Goal: Task Accomplishment & Management: Complete application form

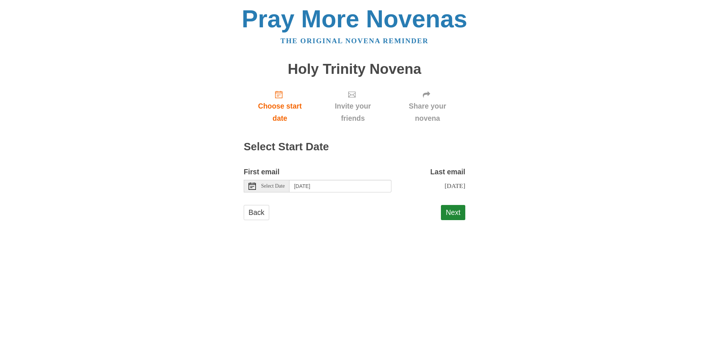
click at [273, 185] on span "Select Date" at bounding box center [273, 186] width 24 height 5
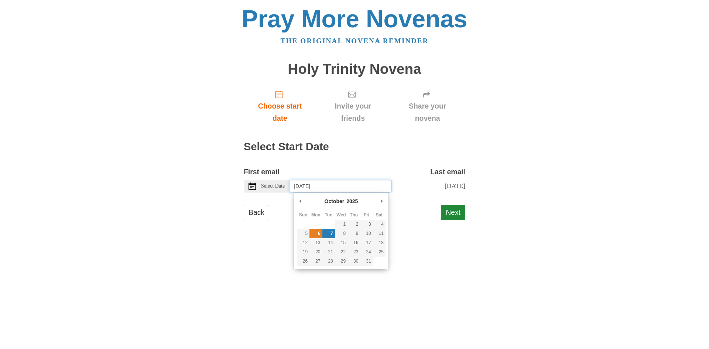
type input "Monday, October 6th"
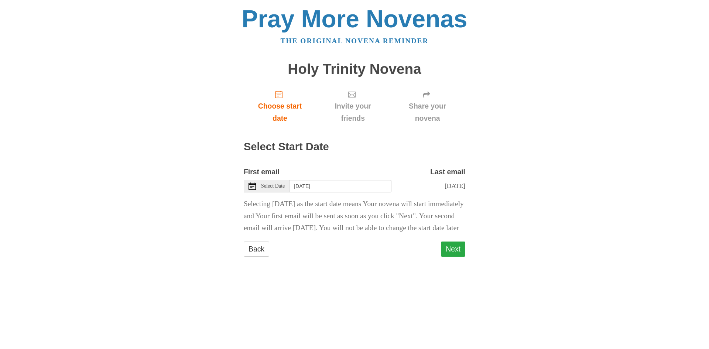
click at [456, 257] on button "Next" at bounding box center [453, 248] width 24 height 15
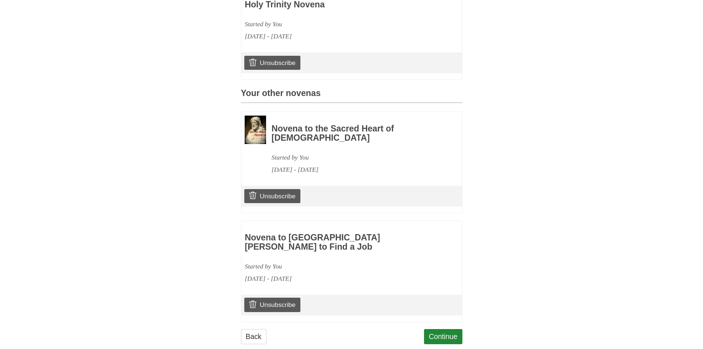
scroll to position [251, 0]
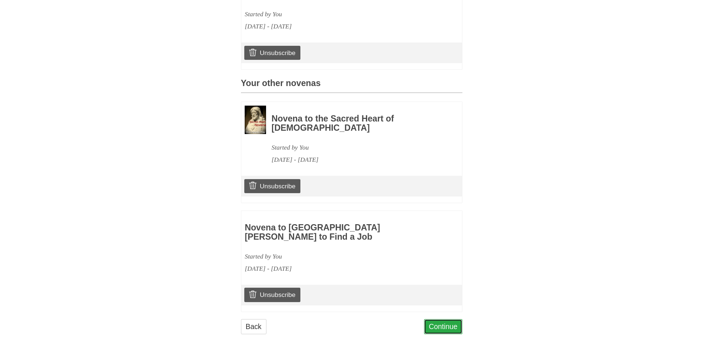
click at [442, 319] on link "Continue" at bounding box center [443, 326] width 38 height 15
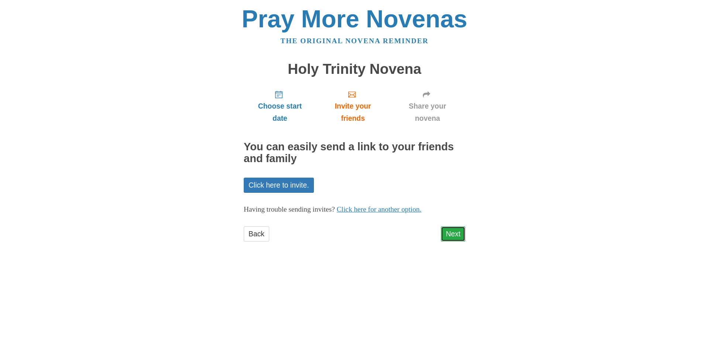
click at [450, 234] on link "Next" at bounding box center [453, 233] width 24 height 15
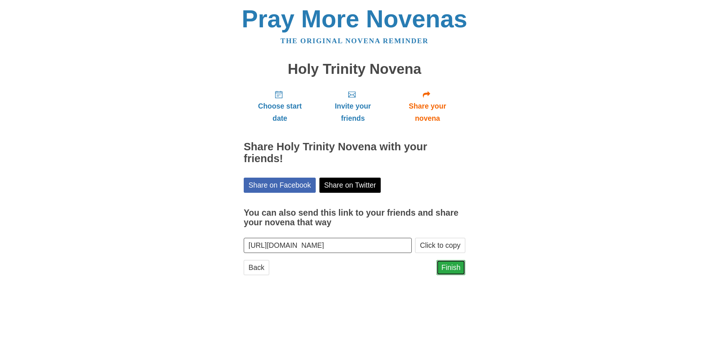
click at [452, 267] on link "Finish" at bounding box center [450, 267] width 29 height 15
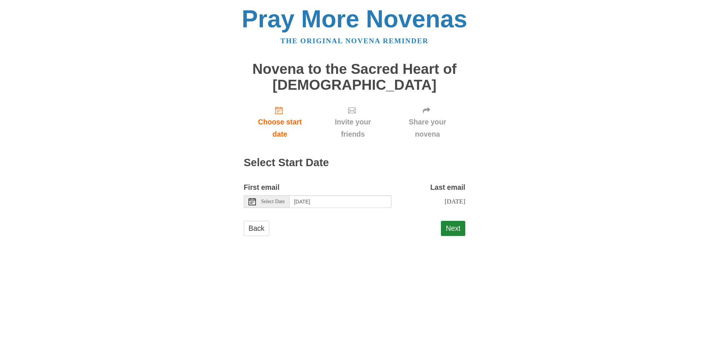
click at [281, 202] on span "Select Date" at bounding box center [273, 201] width 24 height 5
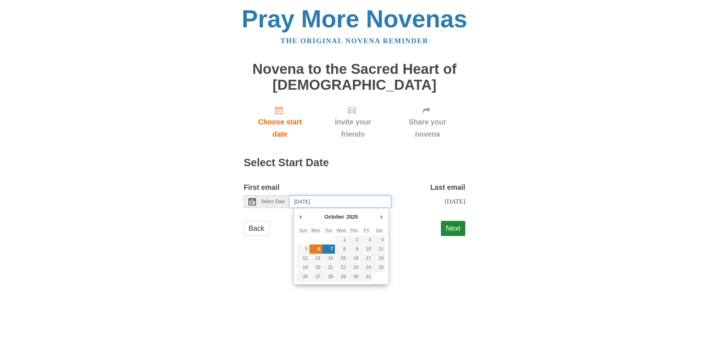
type input "[DATE]"
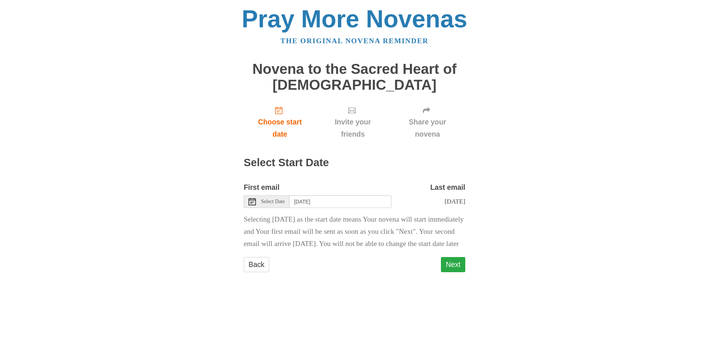
click at [446, 272] on button "Next" at bounding box center [453, 264] width 24 height 15
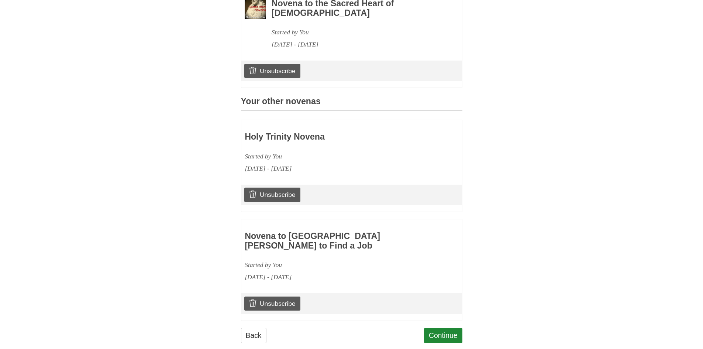
scroll to position [267, 0]
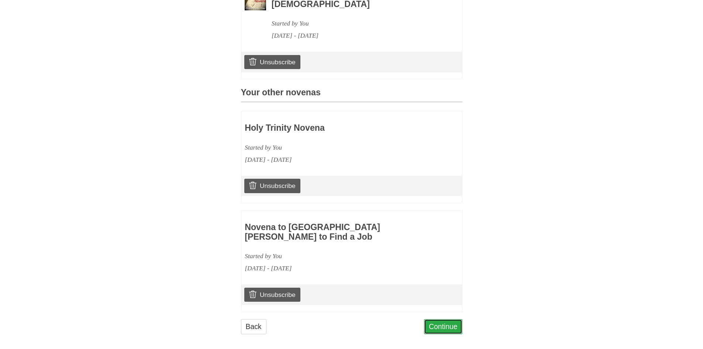
click at [438, 319] on link "Continue" at bounding box center [443, 326] width 38 height 15
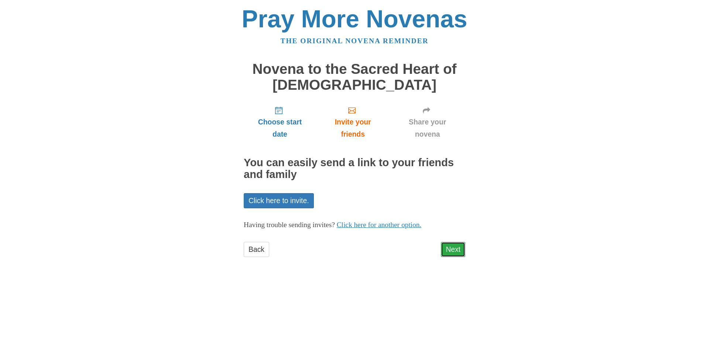
click at [456, 248] on link "Next" at bounding box center [453, 249] width 24 height 15
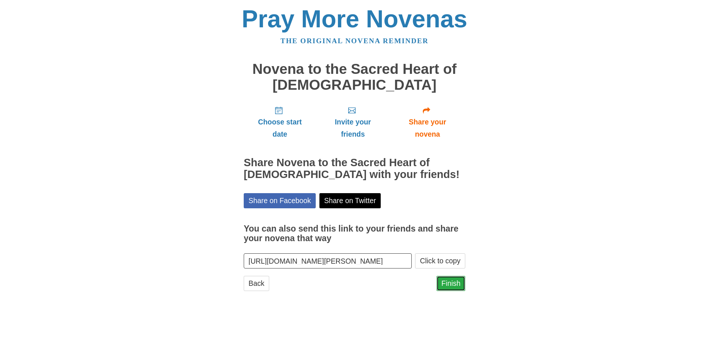
click at [449, 282] on link "Finish" at bounding box center [450, 283] width 29 height 15
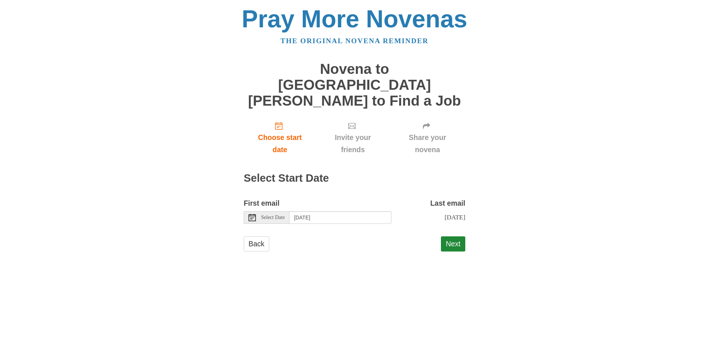
click at [274, 215] on span "Select Date" at bounding box center [273, 217] width 24 height 5
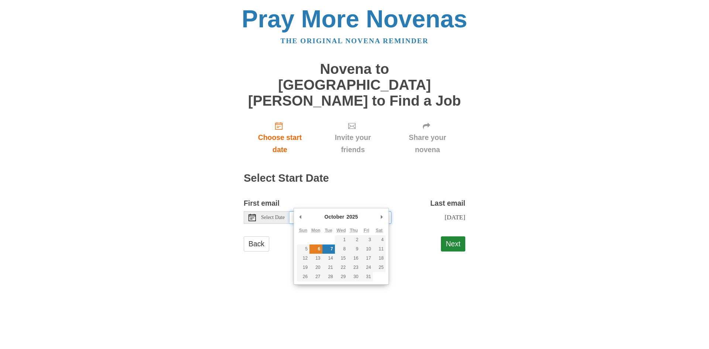
type input "Monday, October 6th"
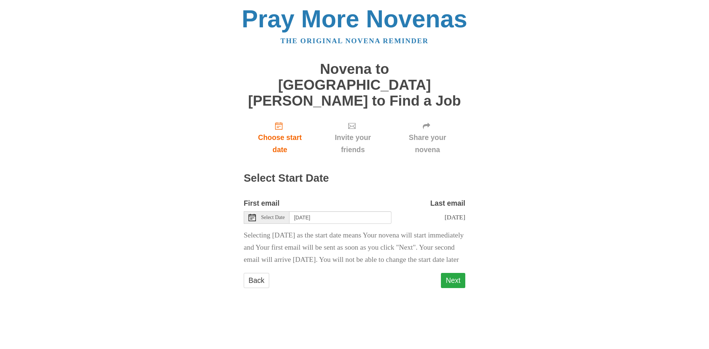
click at [454, 281] on button "Next" at bounding box center [453, 280] width 24 height 15
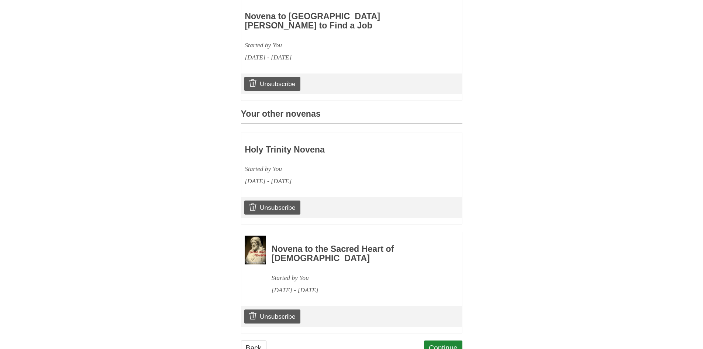
scroll to position [267, 0]
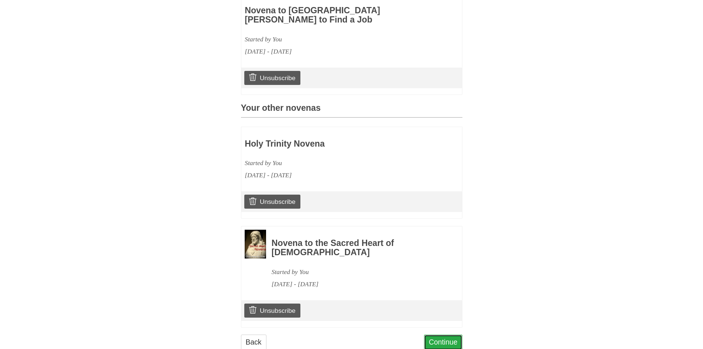
click at [439, 335] on link "Continue" at bounding box center [443, 342] width 38 height 15
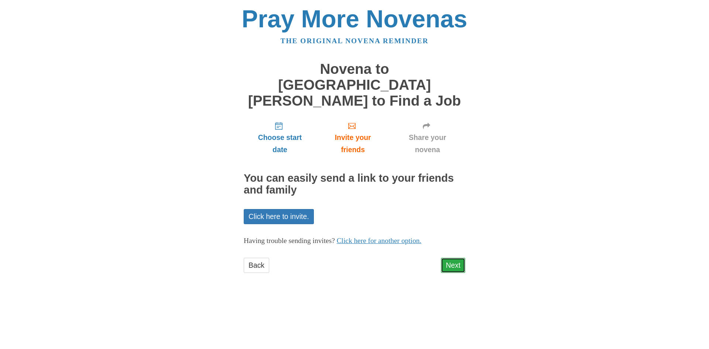
click at [451, 258] on link "Next" at bounding box center [453, 265] width 24 height 15
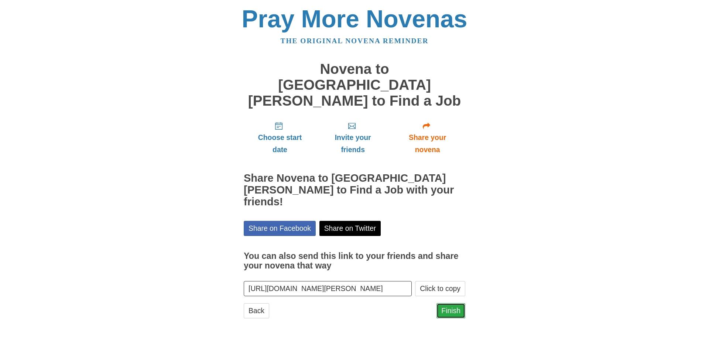
click at [450, 303] on link "Finish" at bounding box center [450, 310] width 29 height 15
